Goal: Transaction & Acquisition: Purchase product/service

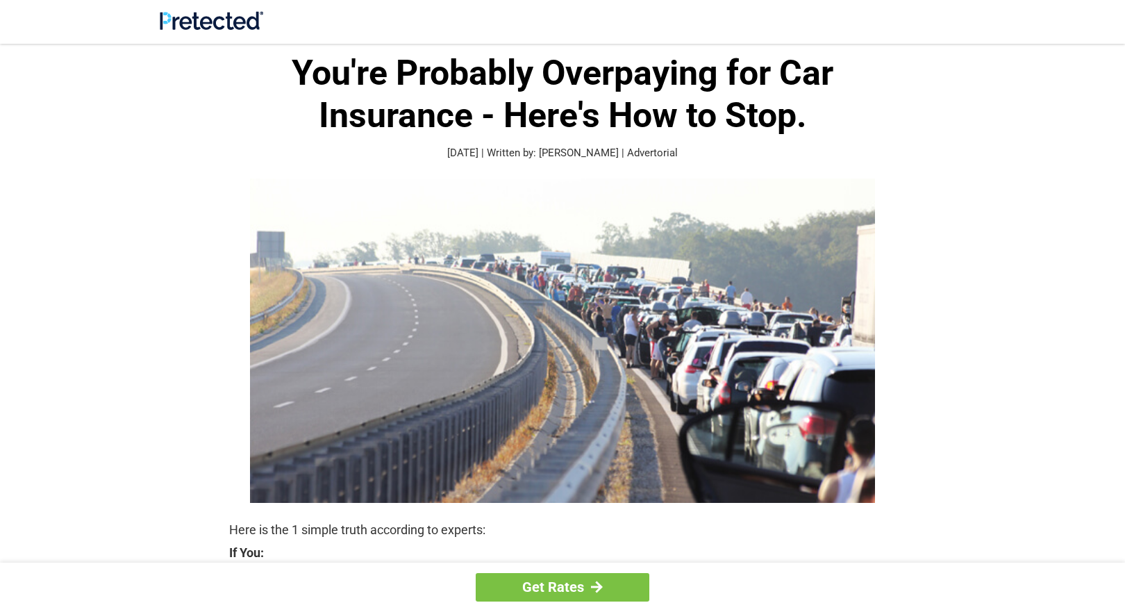
click at [524, 223] on img at bounding box center [562, 341] width 625 height 324
click at [458, 267] on img at bounding box center [562, 341] width 625 height 324
click at [424, 297] on img at bounding box center [562, 341] width 625 height 324
click at [496, 119] on h1 "You're Probably Overpaying for Car Insurance - Here's How to Stop." at bounding box center [562, 94] width 667 height 85
click at [608, 88] on h1 "You're Probably Overpaying for Car Insurance - Here's How to Stop." at bounding box center [562, 94] width 667 height 85
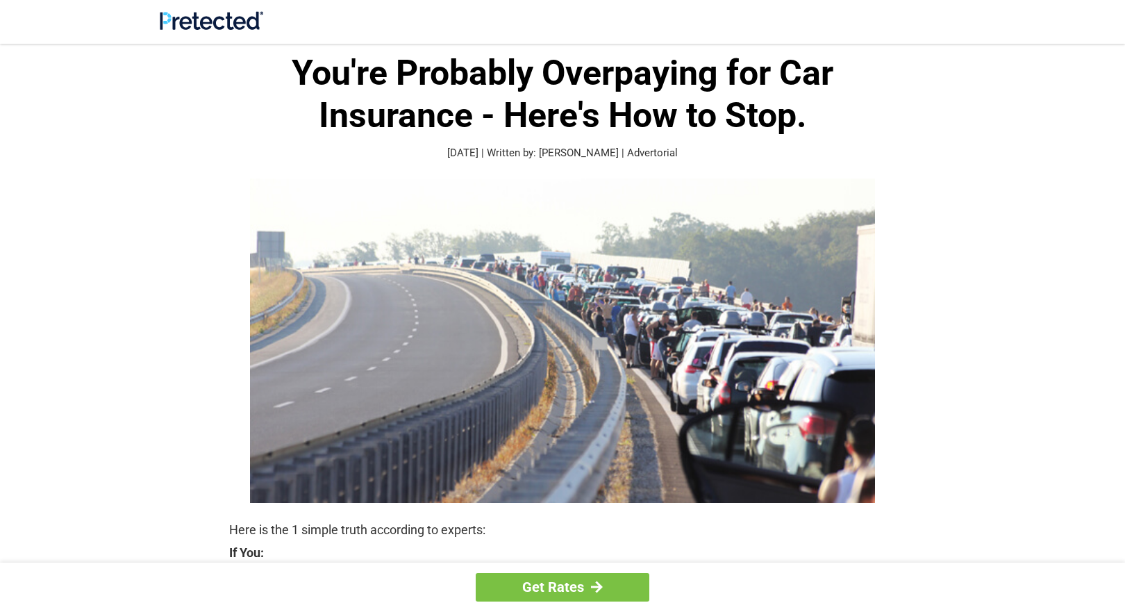
click at [342, 60] on h1 "You're Probably Overpaying for Car Insurance - Here's How to Stop." at bounding box center [562, 94] width 667 height 85
click at [259, 58] on h1 "You're Probably Overpaying for Car Insurance - Here's How to Stop." at bounding box center [562, 94] width 667 height 85
drag, startPoint x: 76, startPoint y: 69, endPoint x: 61, endPoint y: 68, distance: 14.7
